Goal: Navigation & Orientation: Find specific page/section

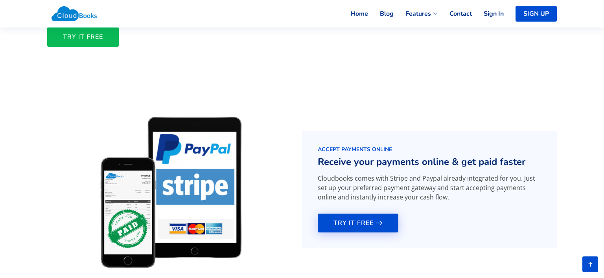
scroll to position [914, 0]
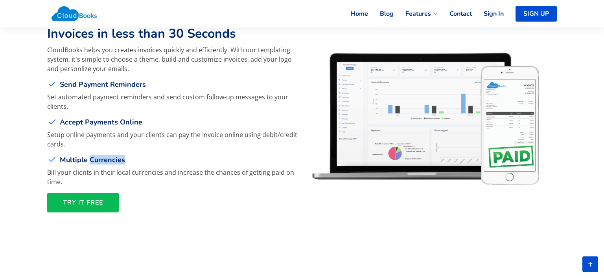
drag, startPoint x: 89, startPoint y: 159, endPoint x: 135, endPoint y: 165, distance: 46.4
click at [135, 165] on div "CloudBooks helps you creates invoices quickly and efficiently. With our templat…" at bounding box center [172, 129] width 250 height 168
click at [183, 166] on div "CloudBooks helps you creates invoices quickly and efficiently. With our templat…" at bounding box center [172, 129] width 250 height 168
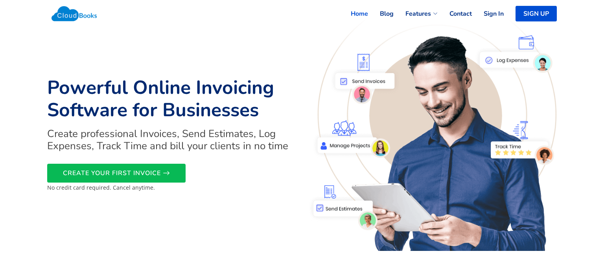
scroll to position [0, 0]
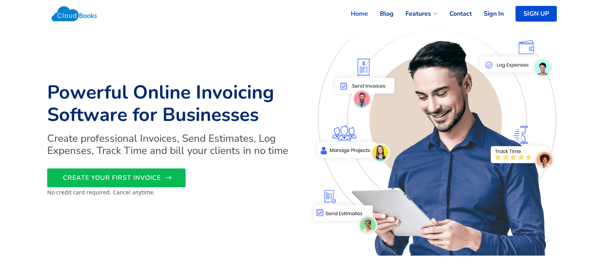
click at [146, 178] on span "CREATE YOUR FIRST INVOICE" at bounding box center [112, 178] width 98 height 0
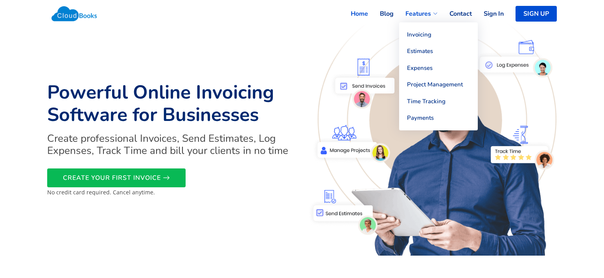
click at [435, 14] on icon at bounding box center [435, 13] width 5 height 5
click at [426, 68] on link "Expenses" at bounding box center [438, 68] width 79 height 17
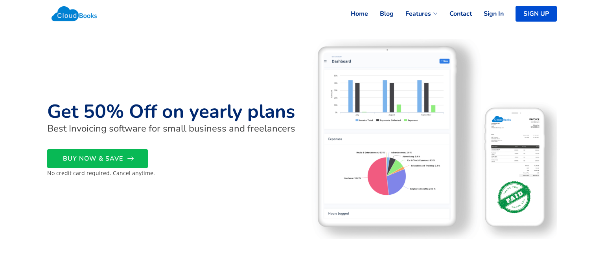
click at [111, 159] on span "BUY NOW & SAVE" at bounding box center [93, 159] width 60 height 0
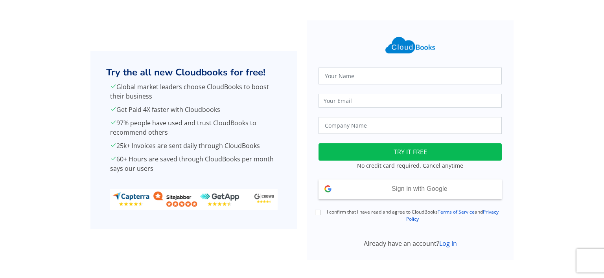
scroll to position [16, 0]
